Goal: Check status: Check status

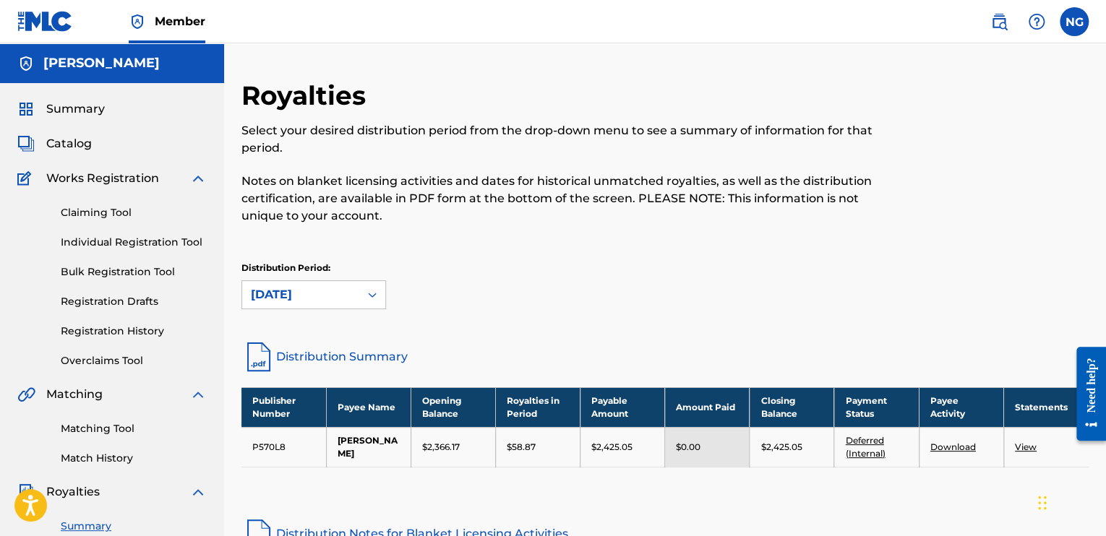
click at [90, 110] on span "Summary" at bounding box center [75, 108] width 59 height 17
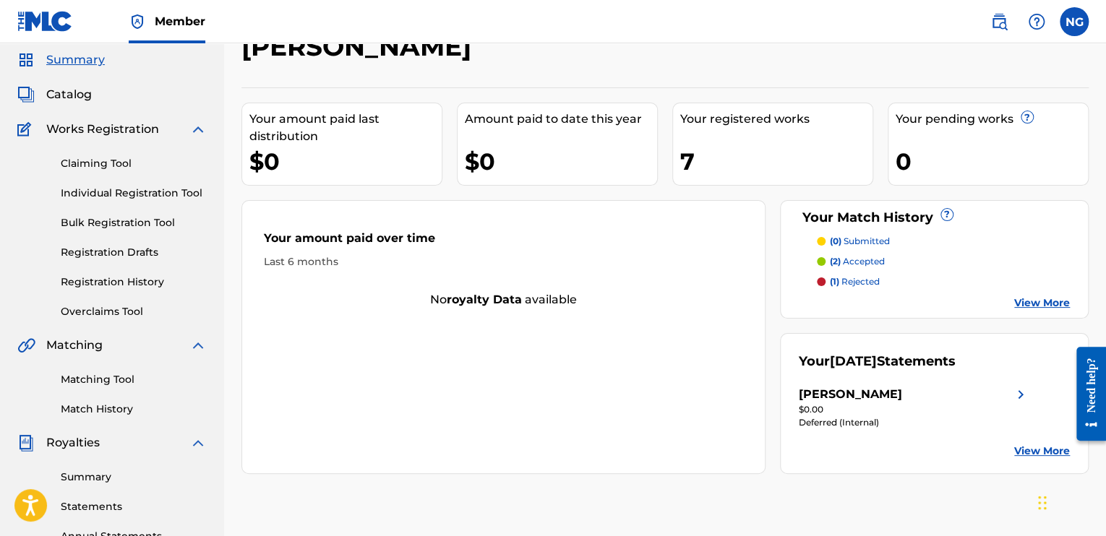
scroll to position [72, 0]
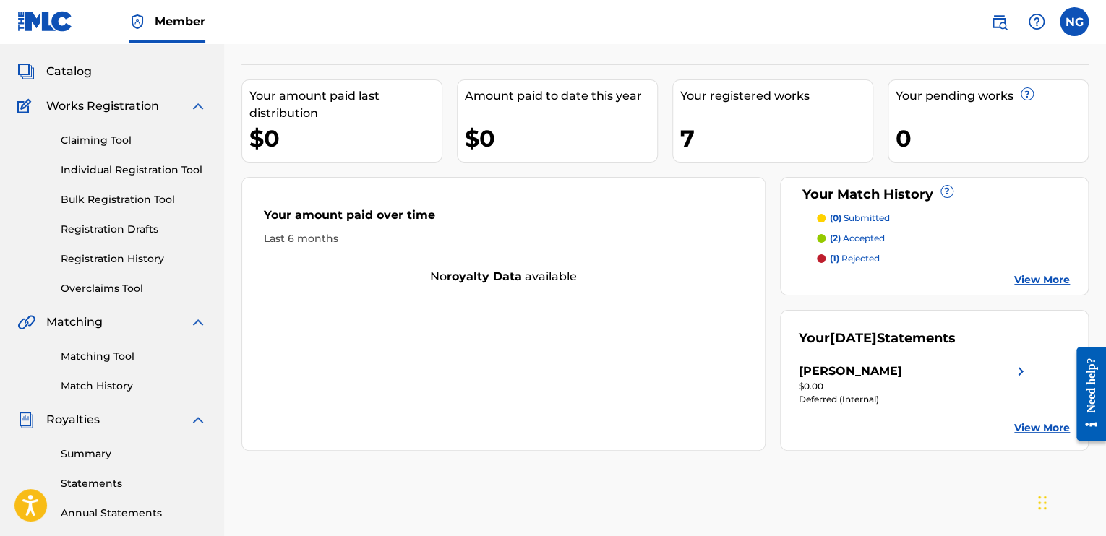
click at [1036, 274] on link "View More" at bounding box center [1042, 279] width 56 height 15
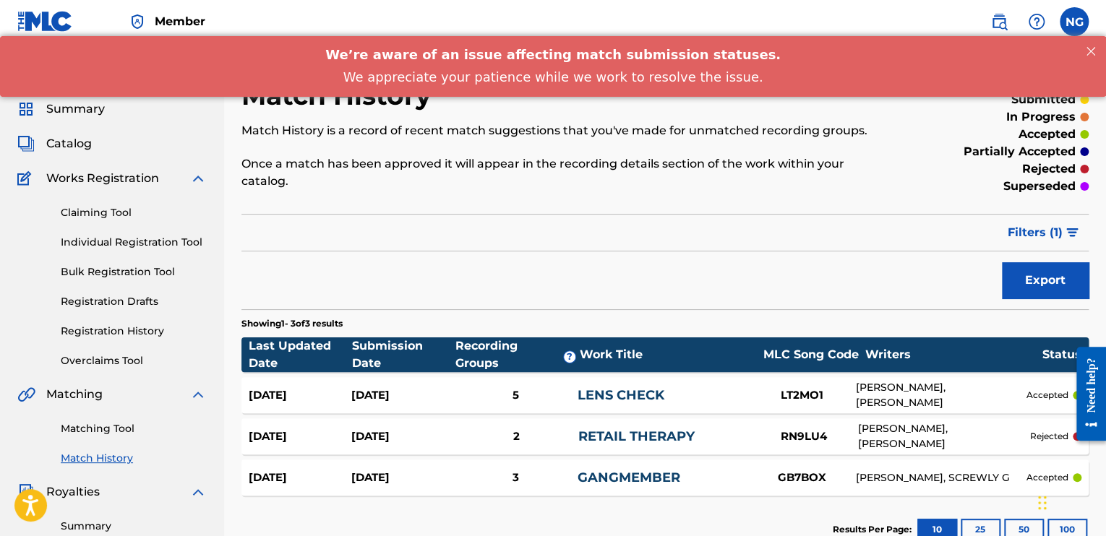
click at [601, 429] on link "RETAIL THERAPY" at bounding box center [635, 437] width 116 height 16
click at [616, 470] on link "GANGMEMBER" at bounding box center [628, 478] width 103 height 16
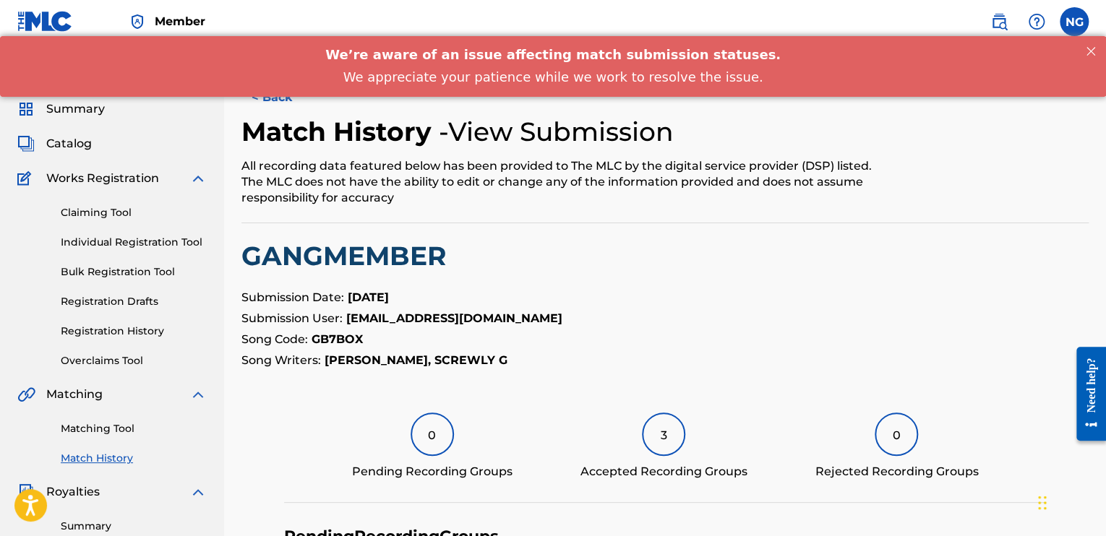
click at [90, 112] on span "Summary" at bounding box center [75, 108] width 59 height 17
